Goal: Information Seeking & Learning: Find specific fact

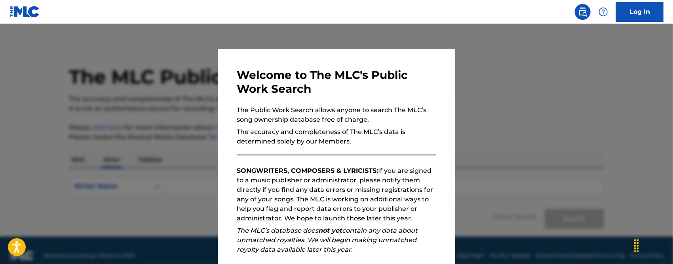
click at [476, 112] on div at bounding box center [336, 156] width 673 height 264
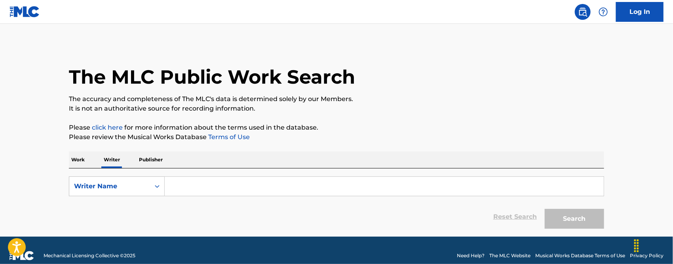
scroll to position [11, 0]
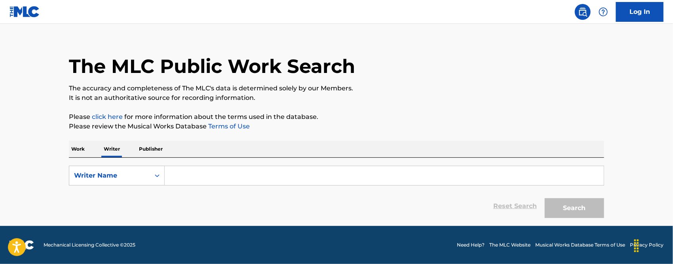
click at [165, 166] on div "Search Form" at bounding box center [385, 176] width 440 height 20
click at [177, 175] on input "Search Form" at bounding box center [384, 175] width 439 height 19
type input "L"
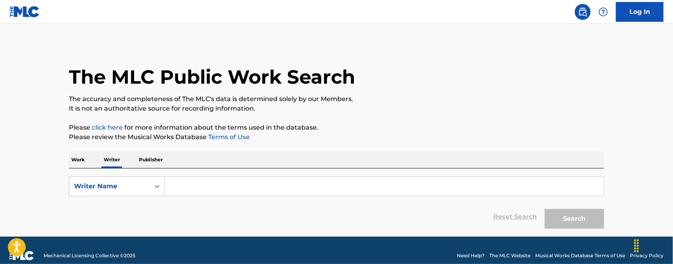
click at [193, 185] on input "Search Form" at bounding box center [384, 186] width 439 height 19
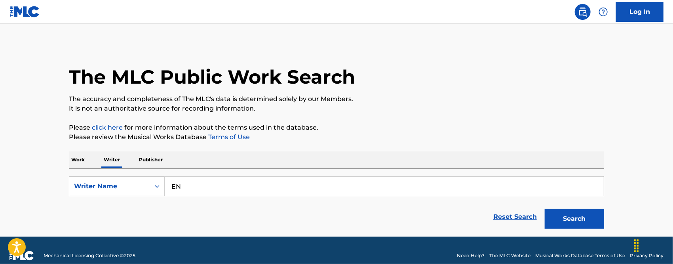
type input "E"
type input "P"
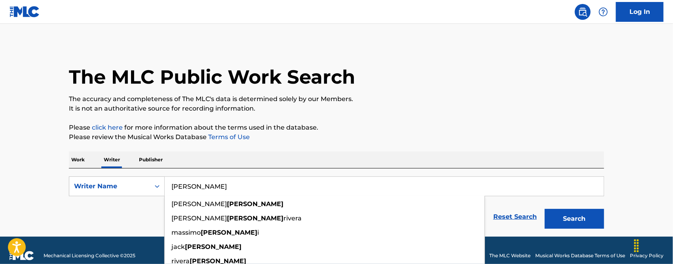
click at [545, 209] on button "Search" at bounding box center [574, 219] width 59 height 20
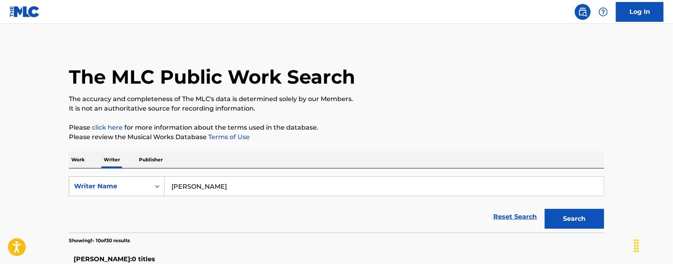
click at [154, 190] on div "Search Form" at bounding box center [157, 186] width 14 height 14
click at [240, 221] on div "Reset Search Search" at bounding box center [337, 217] width 536 height 32
click at [221, 184] on input "[PERSON_NAME]" at bounding box center [384, 186] width 439 height 19
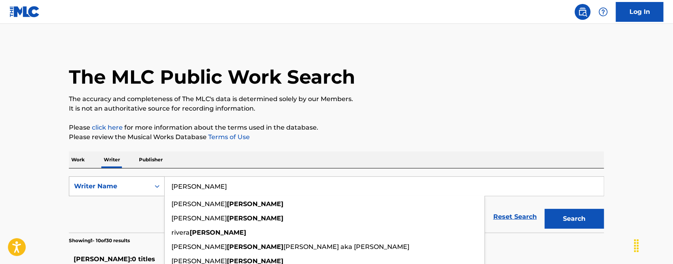
drag, startPoint x: 221, startPoint y: 184, endPoint x: 116, endPoint y: 187, distance: 104.6
click at [123, 186] on div "SearchWithCriteria05ce9c34-1984-4fd6-bd44-c14aecccbe58 Writer Name [PERSON_NAME…" at bounding box center [337, 186] width 536 height 20
type input "D"
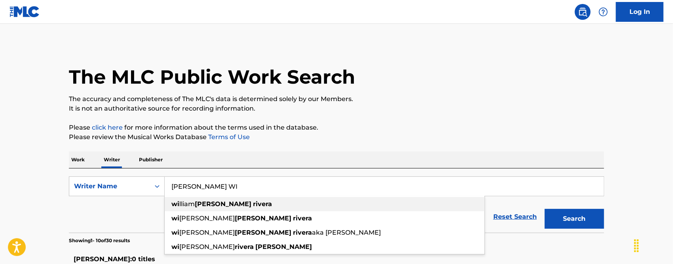
click at [186, 203] on span "lliam" at bounding box center [186, 204] width 15 height 8
type input "[PERSON_NAME]"
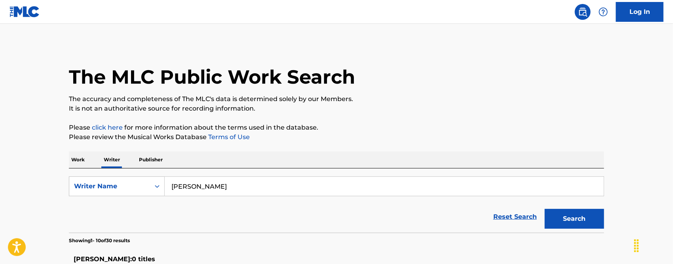
click at [78, 162] on p "Work" at bounding box center [78, 159] width 18 height 17
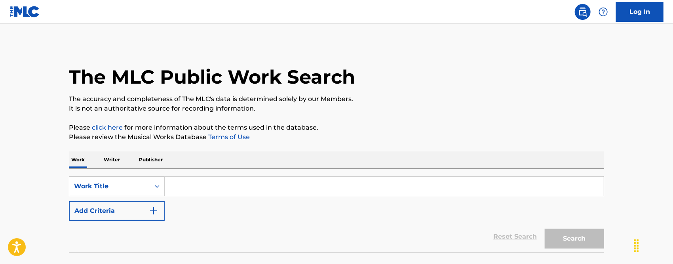
click at [186, 188] on input "Search Form" at bounding box center [384, 186] width 439 height 19
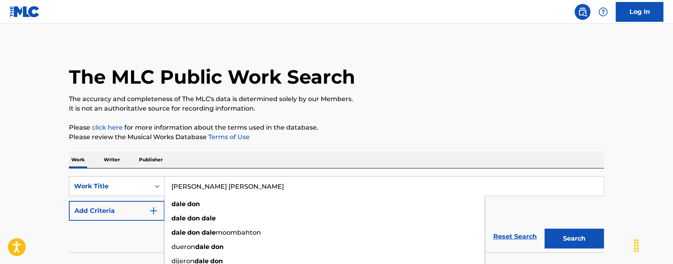
type input "[PERSON_NAME] [PERSON_NAME]"
click at [545, 229] on button "Search" at bounding box center [574, 239] width 59 height 20
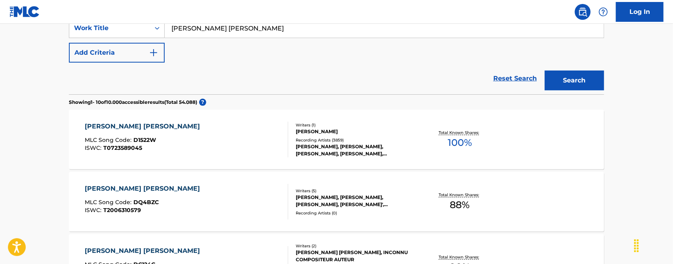
scroll to position [146, 0]
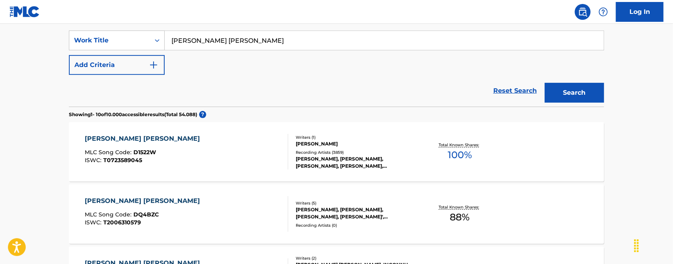
click at [195, 143] on div "[PERSON_NAME] [PERSON_NAME] MLC Song Code : D1522W ISWC : T0723589045" at bounding box center [187, 152] width 204 height 36
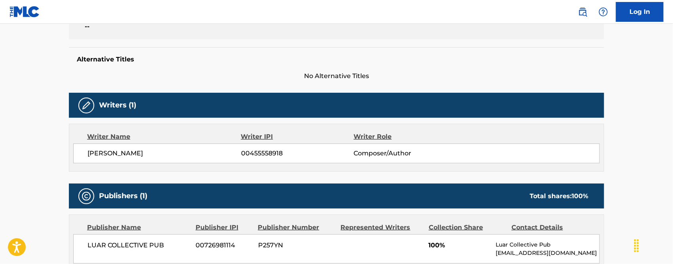
scroll to position [189, 0]
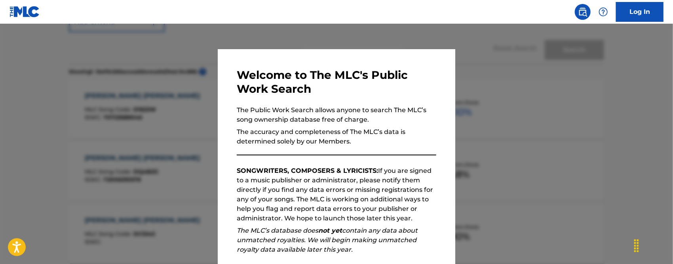
scroll to position [146, 0]
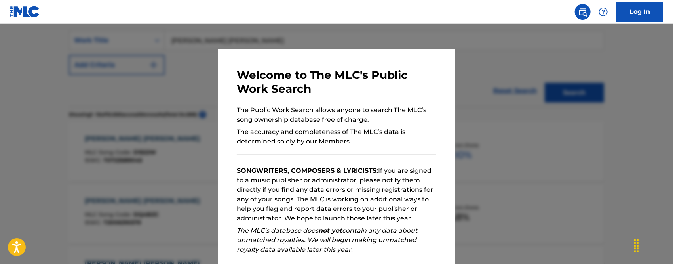
click at [180, 199] on div at bounding box center [336, 156] width 673 height 264
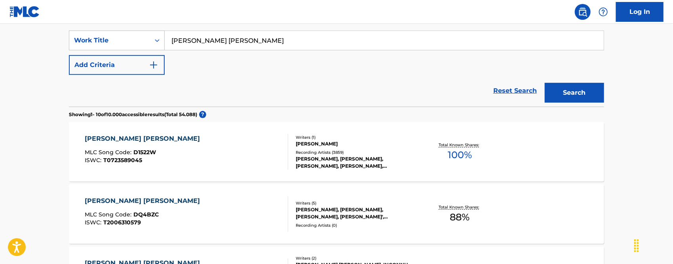
click at [171, 200] on div "[PERSON_NAME] [PERSON_NAME] MLC Song Code : DQ4BZC ISWC : T2006310579" at bounding box center [187, 214] width 204 height 36
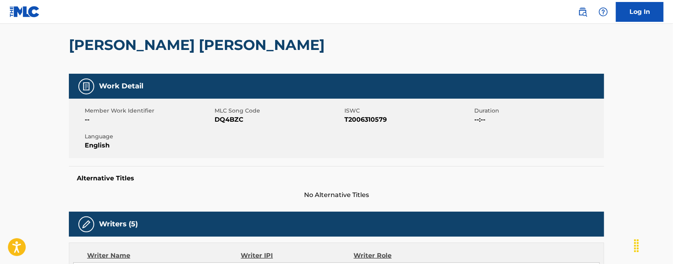
scroll to position [60, 0]
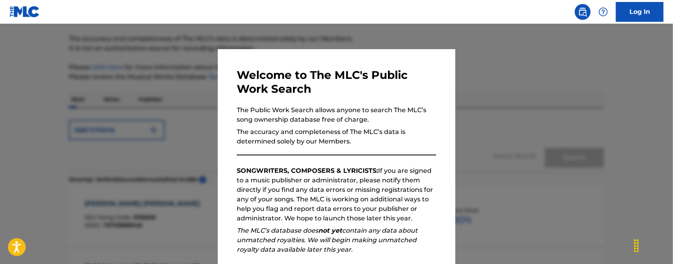
scroll to position [146, 0]
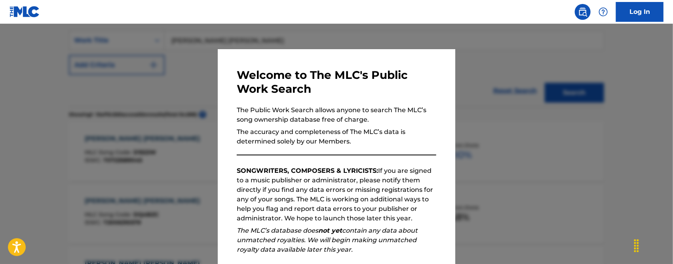
click at [492, 191] on div at bounding box center [336, 156] width 673 height 264
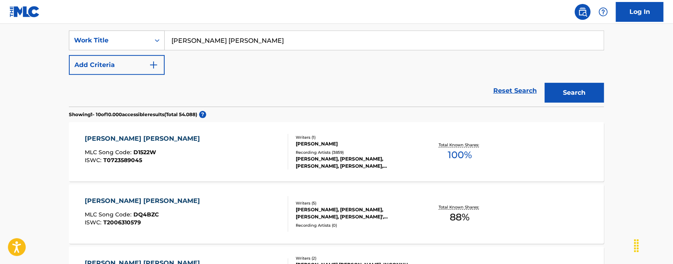
click at [151, 64] on img "Search Form" at bounding box center [154, 65] width 10 height 10
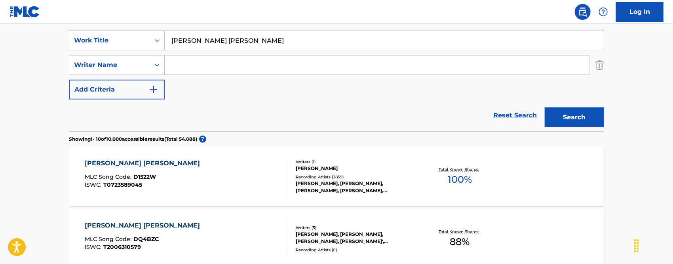
click at [181, 63] on input "Search Form" at bounding box center [377, 64] width 425 height 19
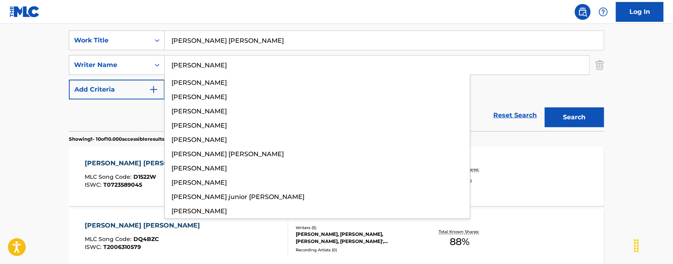
type input "[PERSON_NAME]"
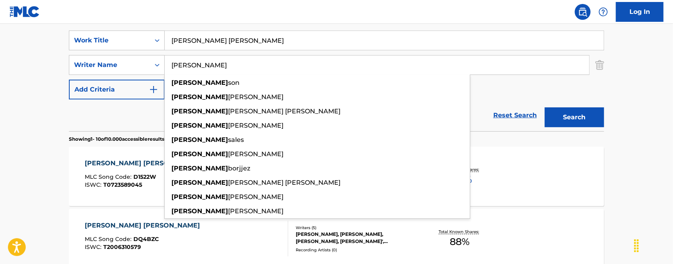
drag, startPoint x: 220, startPoint y: 63, endPoint x: 36, endPoint y: 64, distance: 183.8
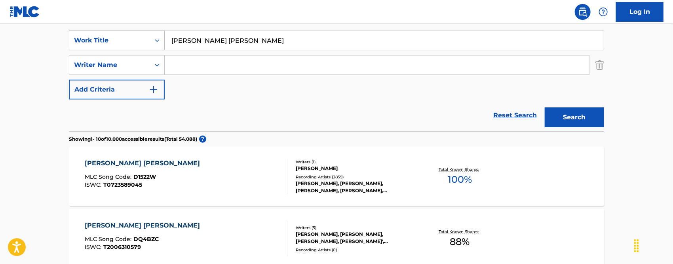
drag, startPoint x: 257, startPoint y: 40, endPoint x: 113, endPoint y: 43, distance: 143.4
click at [146, 45] on div "SearchWithCriteria2057e6d7-6d0b-4184-845a-0410debb34f7 Work Title [PERSON_NAME]…" at bounding box center [337, 40] width 536 height 20
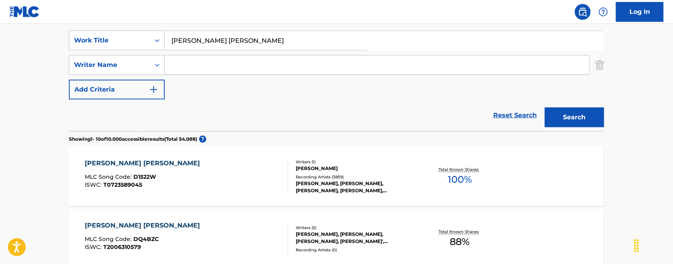
click at [213, 65] on input "Search Form" at bounding box center [377, 64] width 425 height 19
paste input "[PERSON_NAME]"
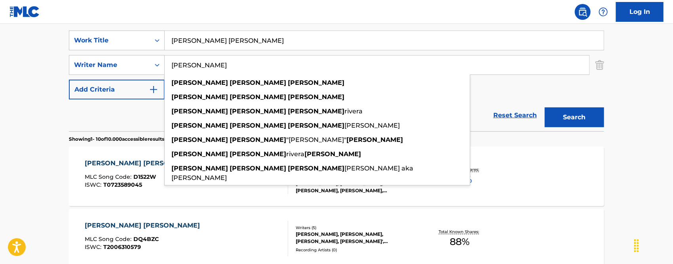
type input "[PERSON_NAME]"
click at [589, 118] on button "Search" at bounding box center [574, 117] width 59 height 20
